Goal: Check status

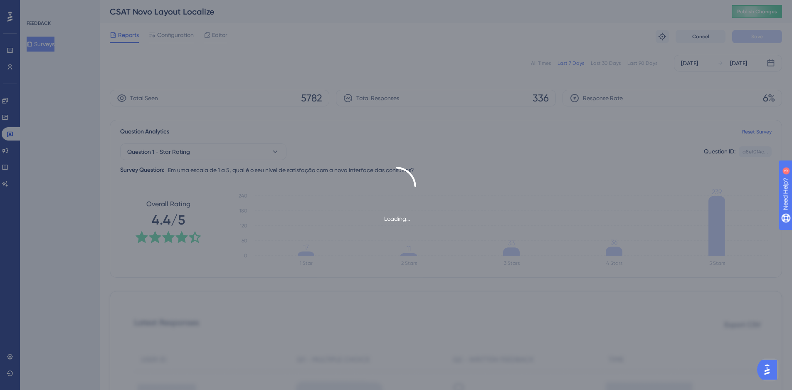
click at [489, 57] on div "Loading..." at bounding box center [396, 195] width 792 height 390
